Goal: Navigation & Orientation: Find specific page/section

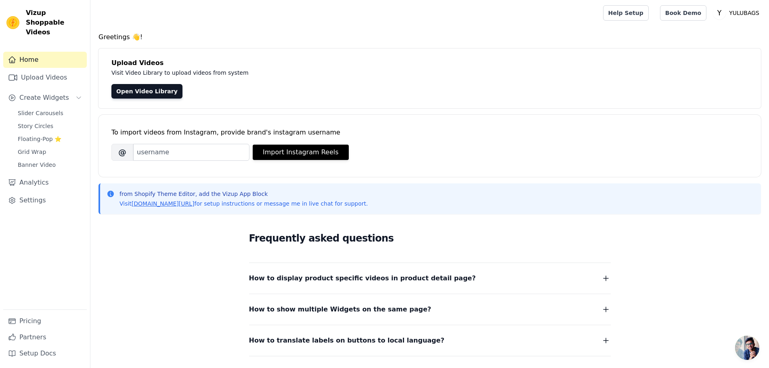
drag, startPoint x: 118, startPoint y: 191, endPoint x: 366, endPoint y: 203, distance: 249.0
click at [366, 203] on div "from Shopify Theme Editor, add the Vizup App Block Visit [DOMAIN_NAME][URL] for…" at bounding box center [431, 199] width 648 height 18
click at [145, 232] on div "Frequently asked questions How to display product specific videos in product de…" at bounding box center [430, 303] width 663 height 166
click at [33, 70] on link "Upload Videos" at bounding box center [45, 77] width 84 height 16
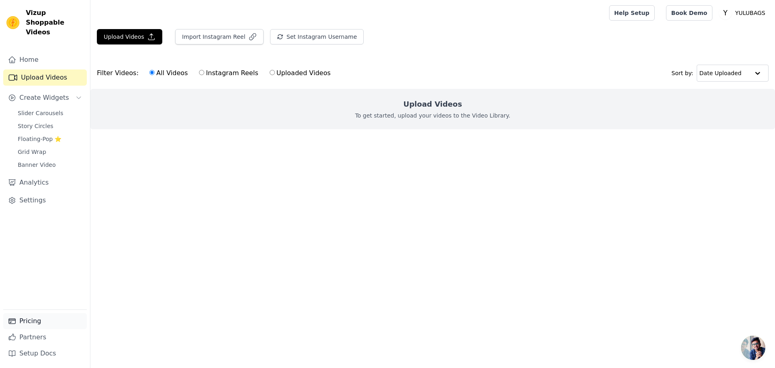
click at [25, 322] on link "Pricing" at bounding box center [45, 321] width 84 height 16
